Goal: Find specific page/section: Find specific page/section

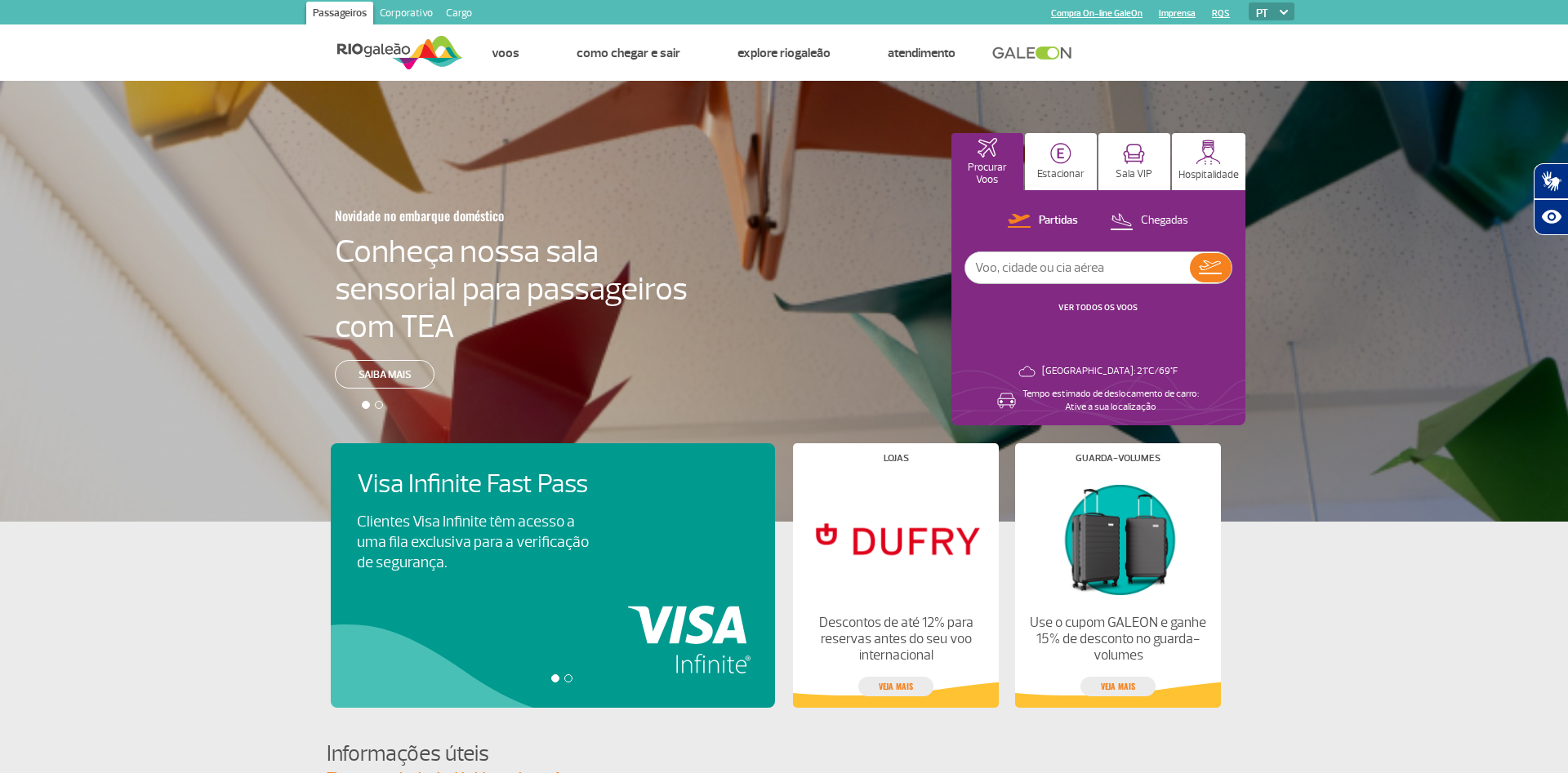
click at [406, 10] on link "Corporativo" at bounding box center [406, 14] width 66 height 26
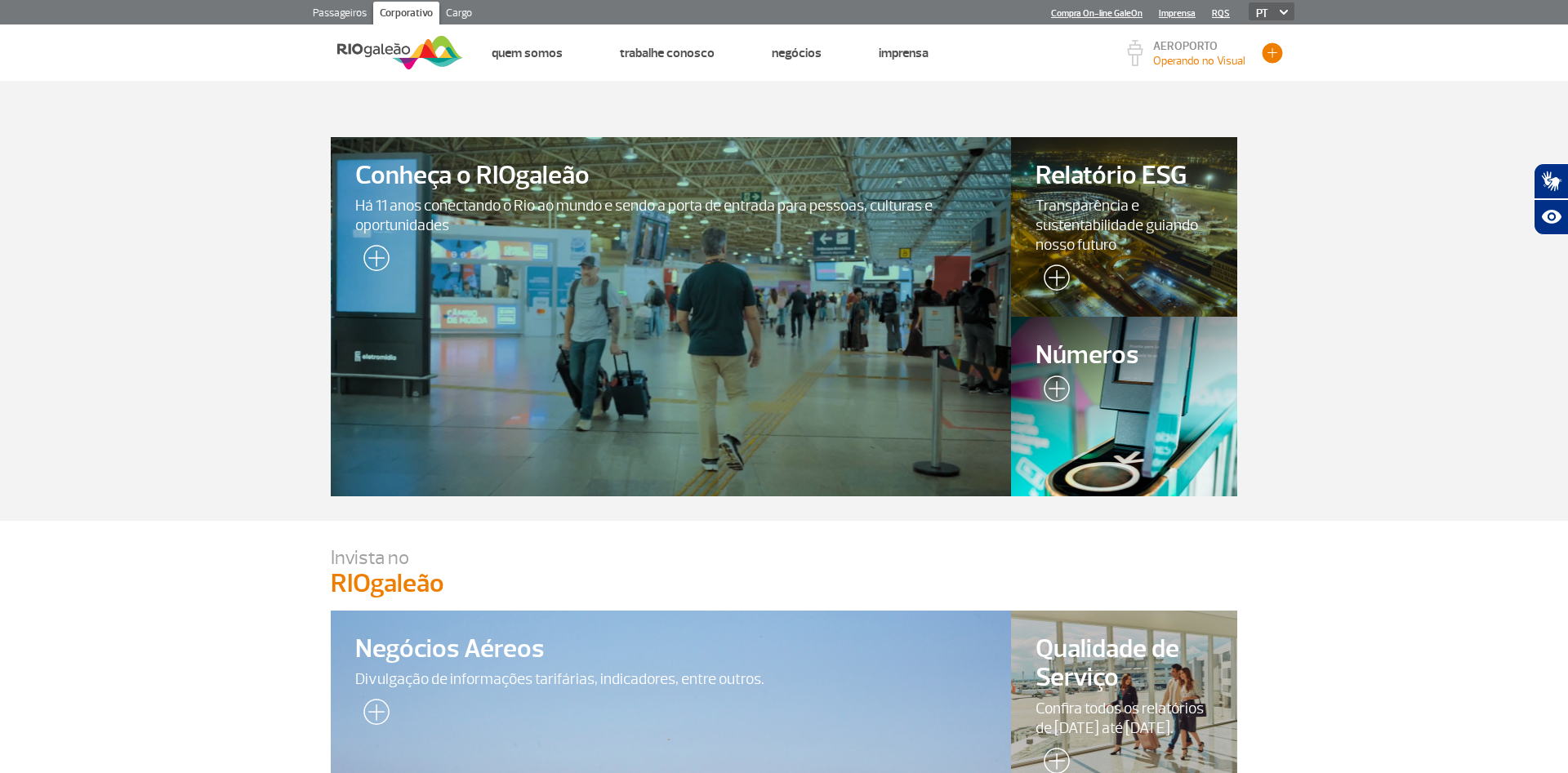
click at [1271, 57] on button "button" at bounding box center [1272, 54] width 25 height 25
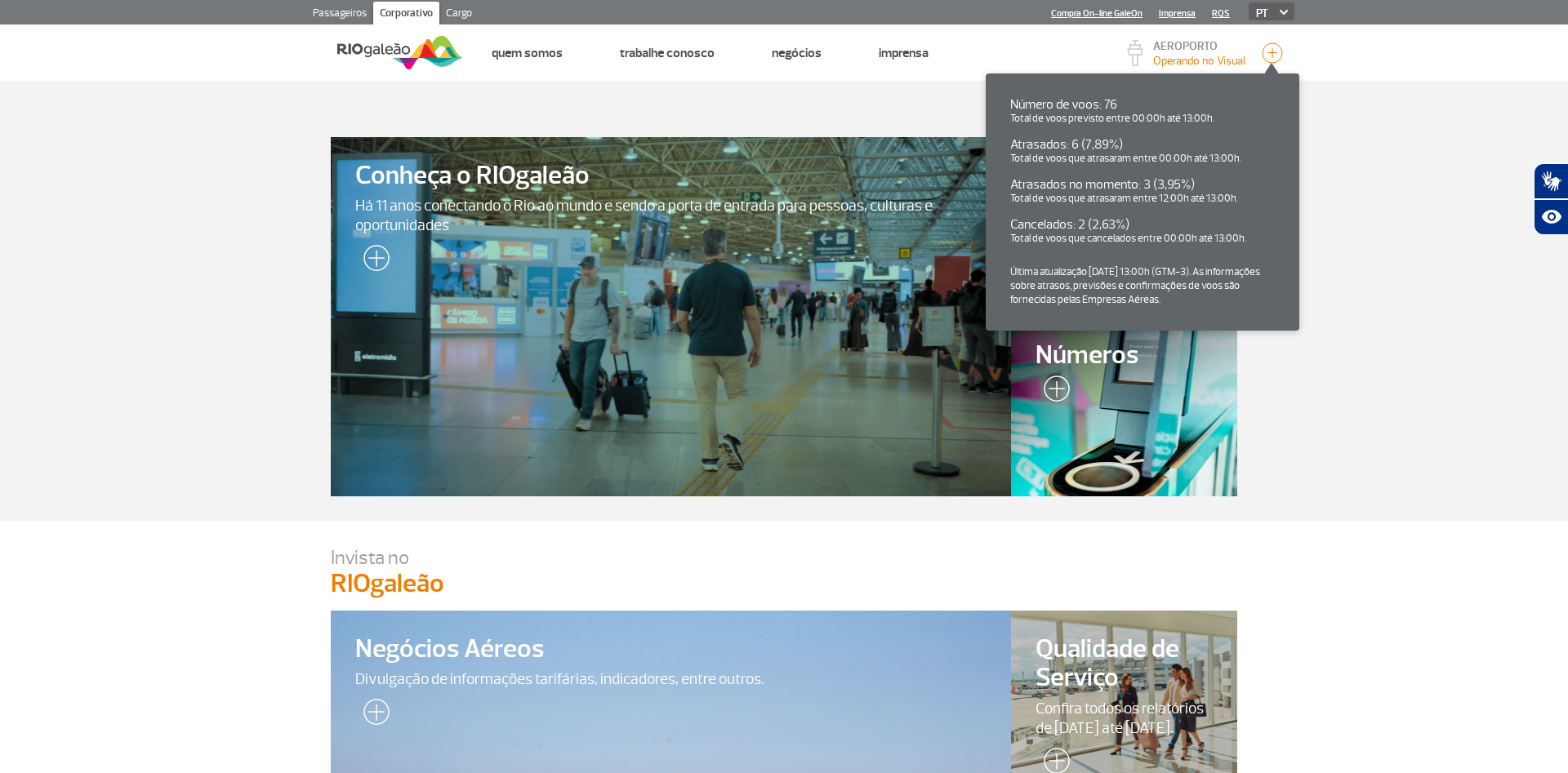
click at [1337, 68] on header "Passageiros Corporativo Cargo Compra On-line GaleOn Imprensa RQS PT ENG ESP Pág…" at bounding box center [784, 40] width 1568 height 81
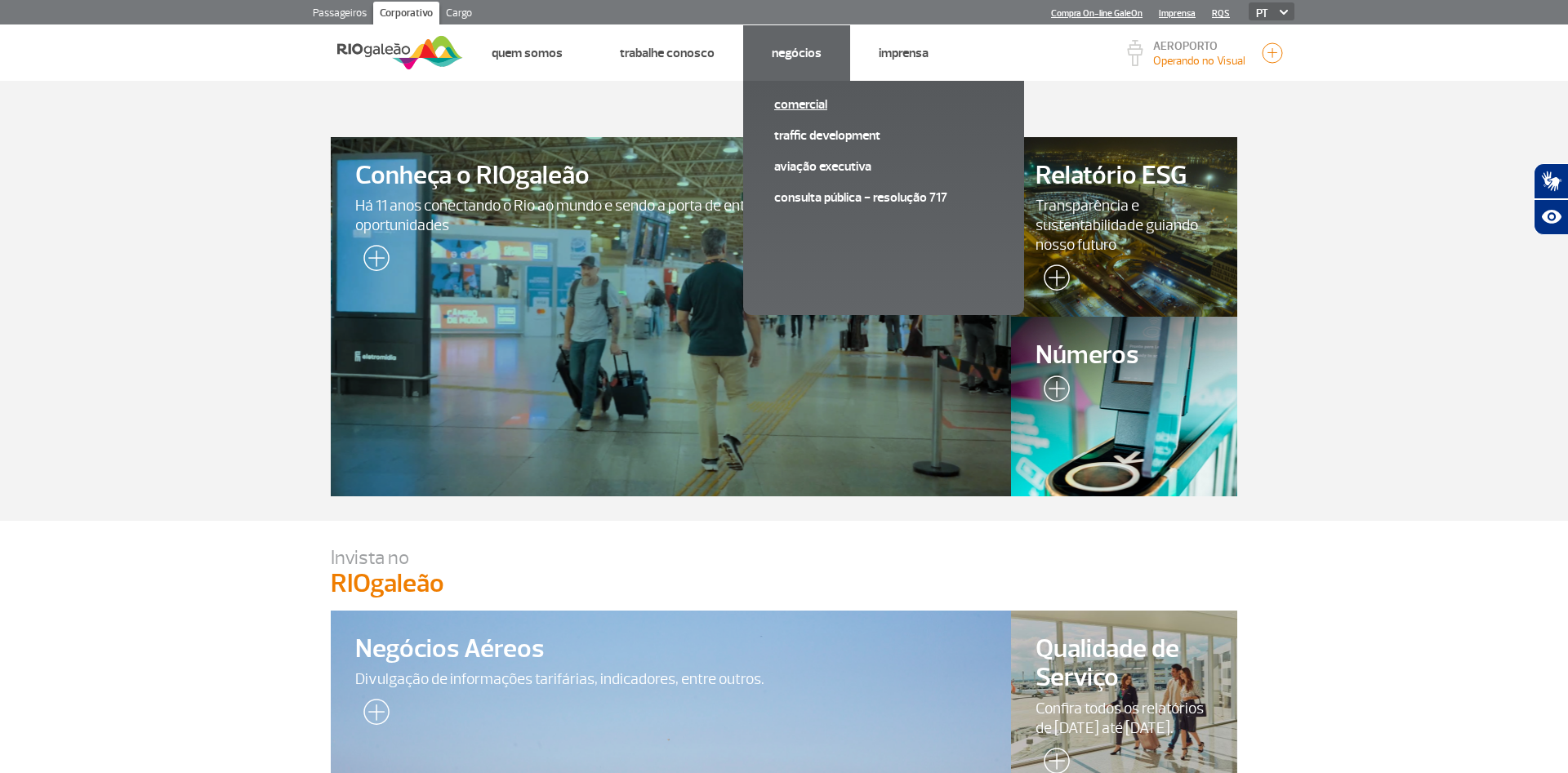
click at [804, 102] on link "Comercial" at bounding box center [884, 105] width 219 height 18
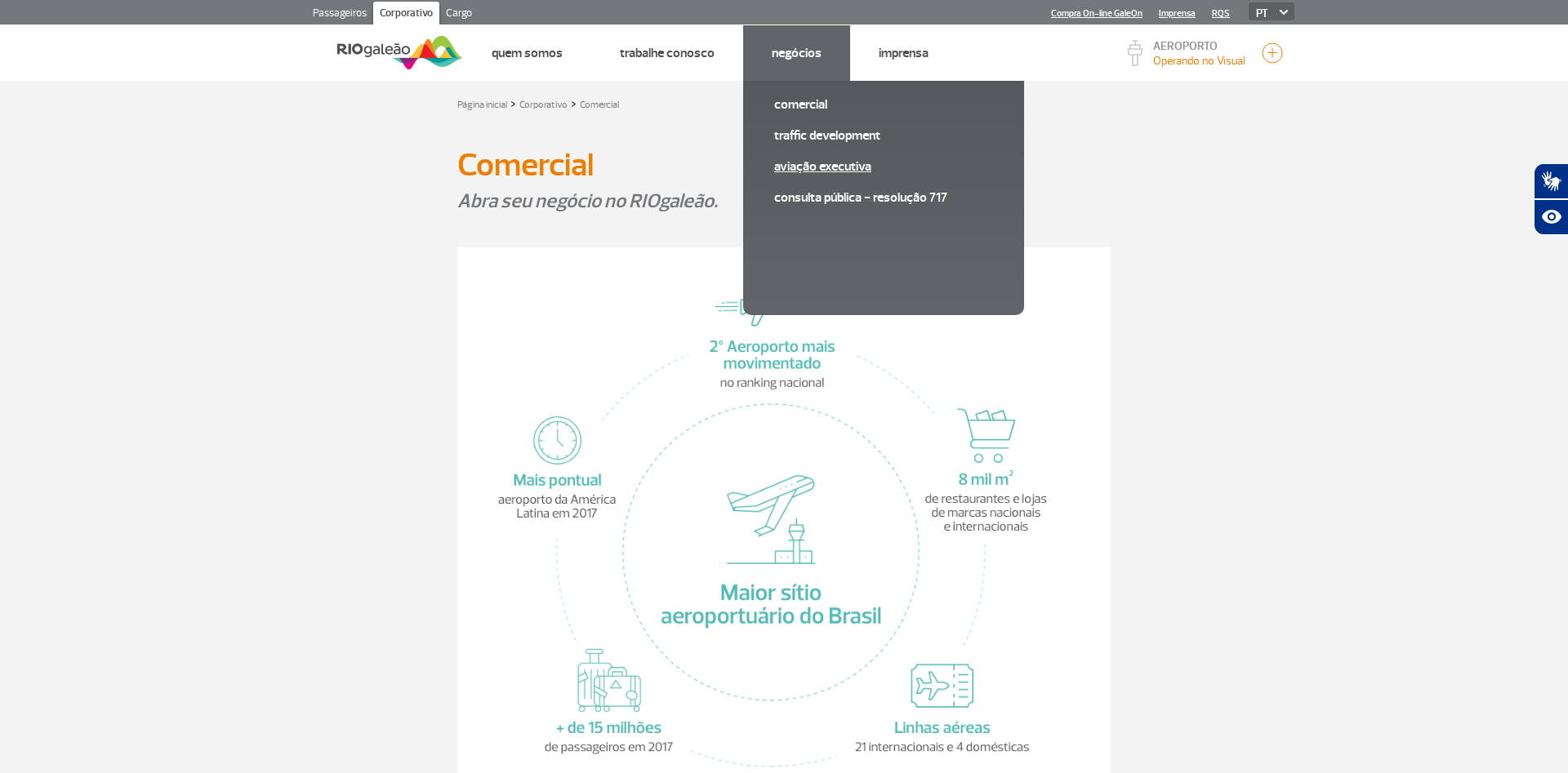
click at [820, 164] on link "Aviação Executiva" at bounding box center [884, 166] width 219 height 18
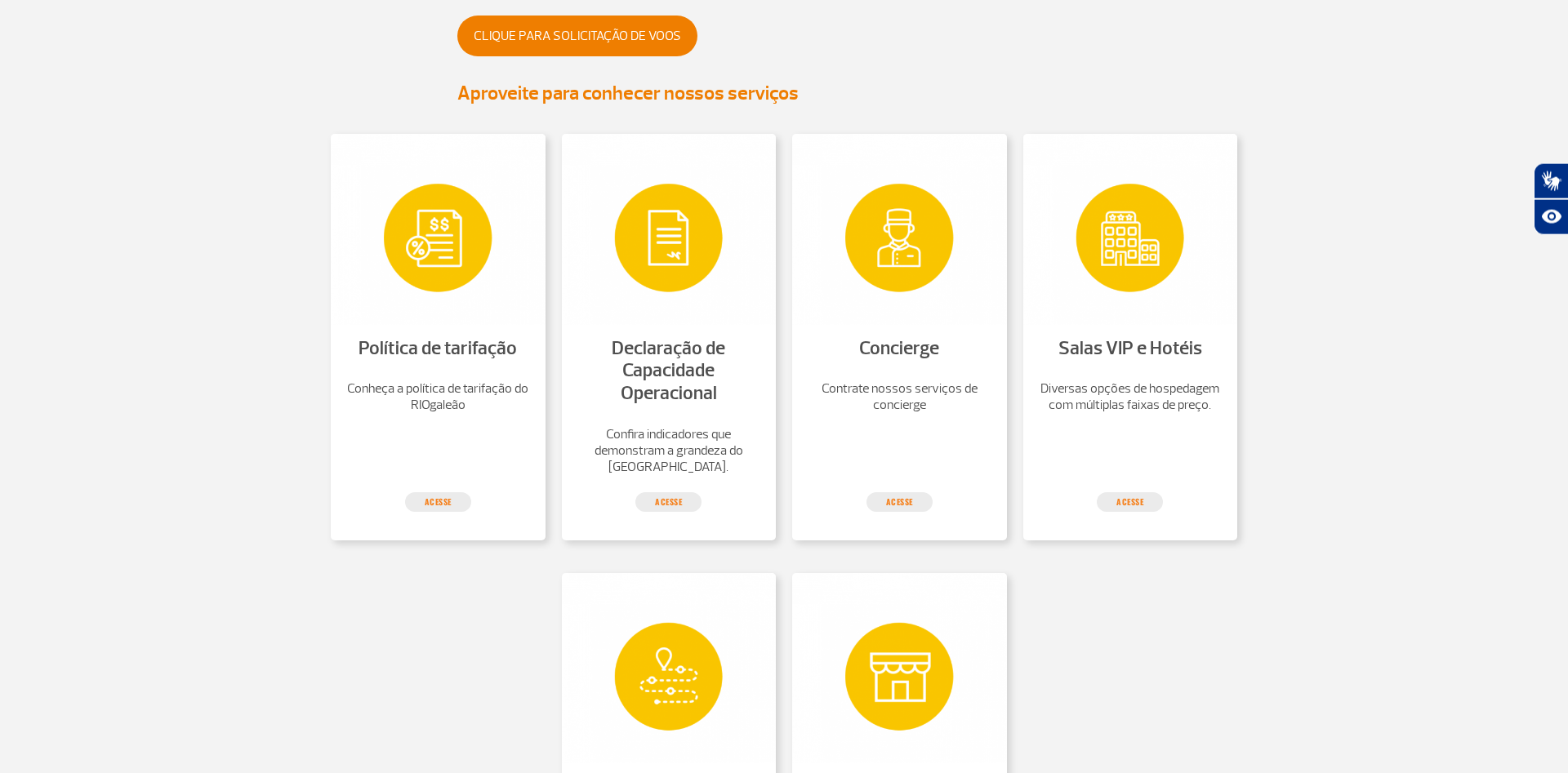
scroll to position [416, 0]
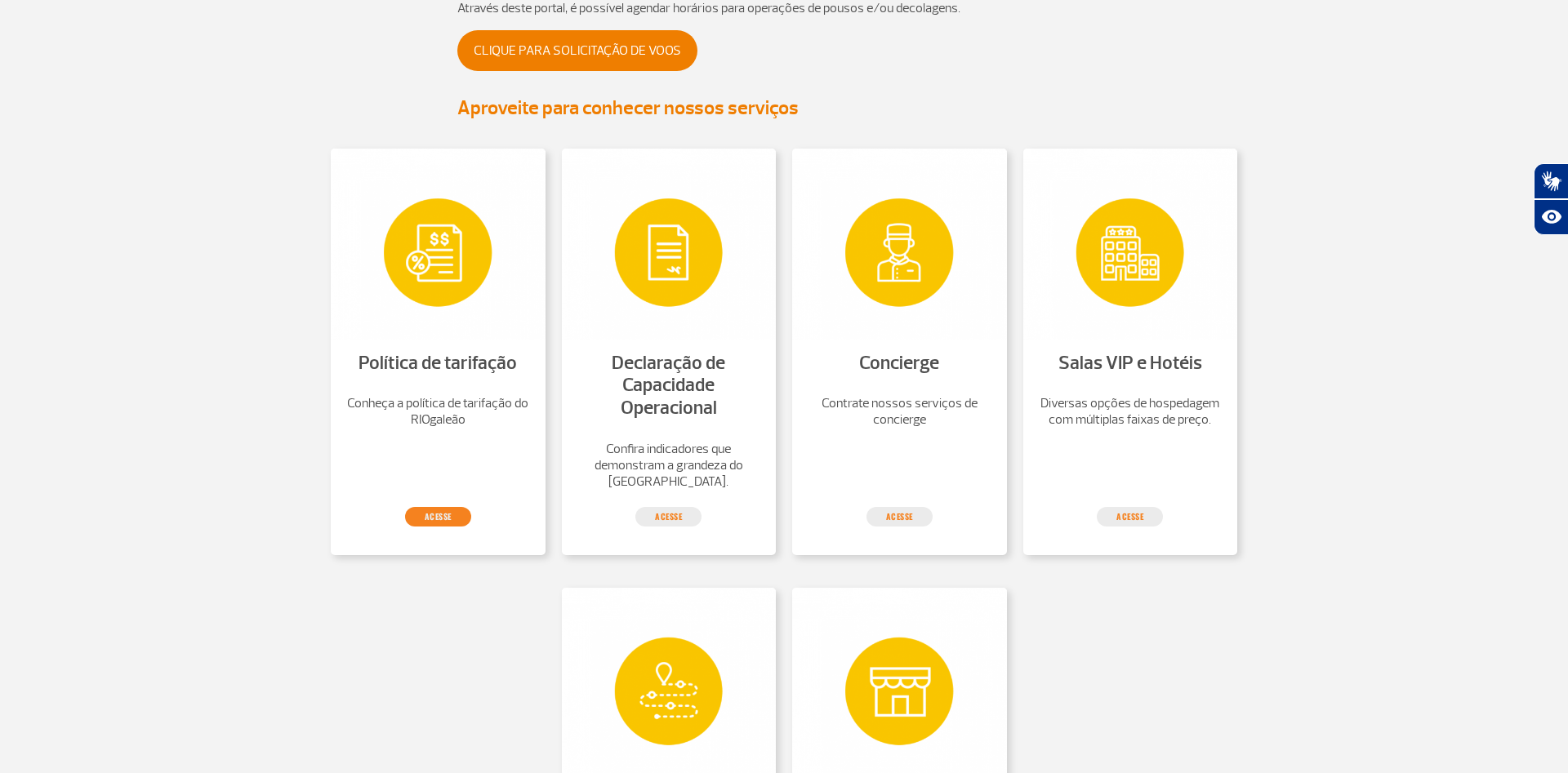
click at [442, 514] on link "acesse" at bounding box center [438, 517] width 66 height 19
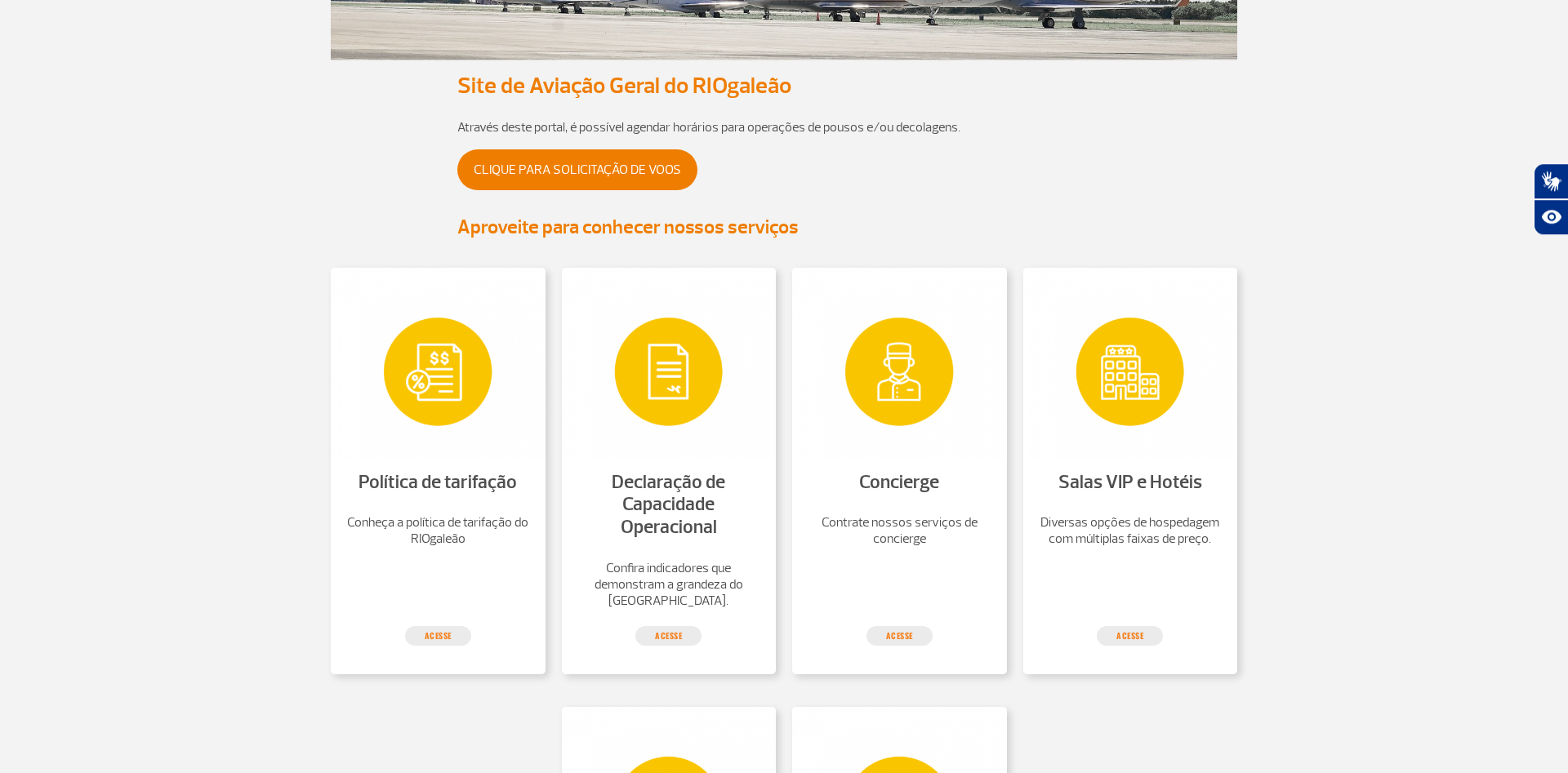
scroll to position [249, 0]
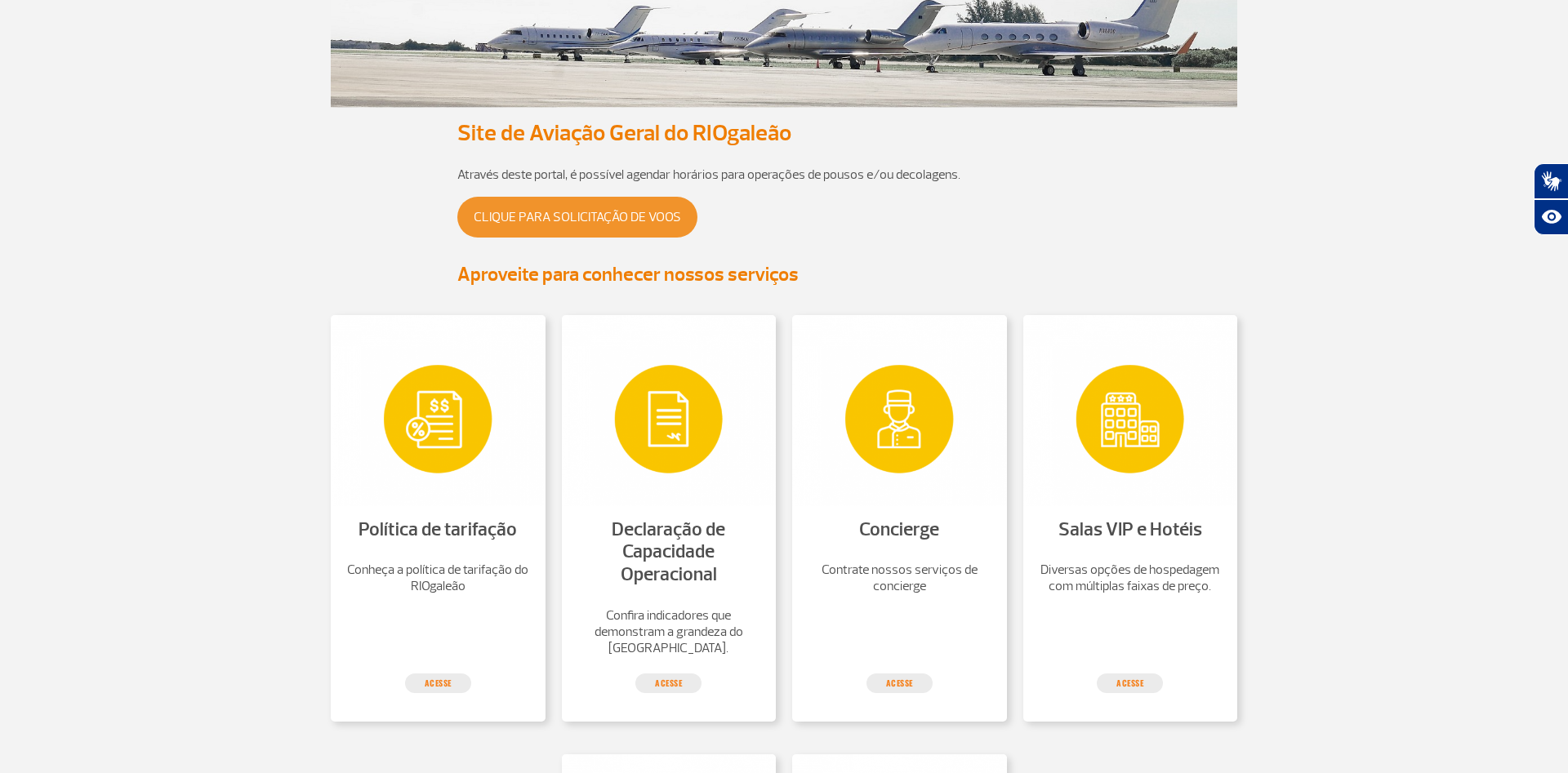
click at [595, 220] on link "Clique para solicitação de voos" at bounding box center [578, 217] width 240 height 41
